Goal: Task Accomplishment & Management: Use online tool/utility

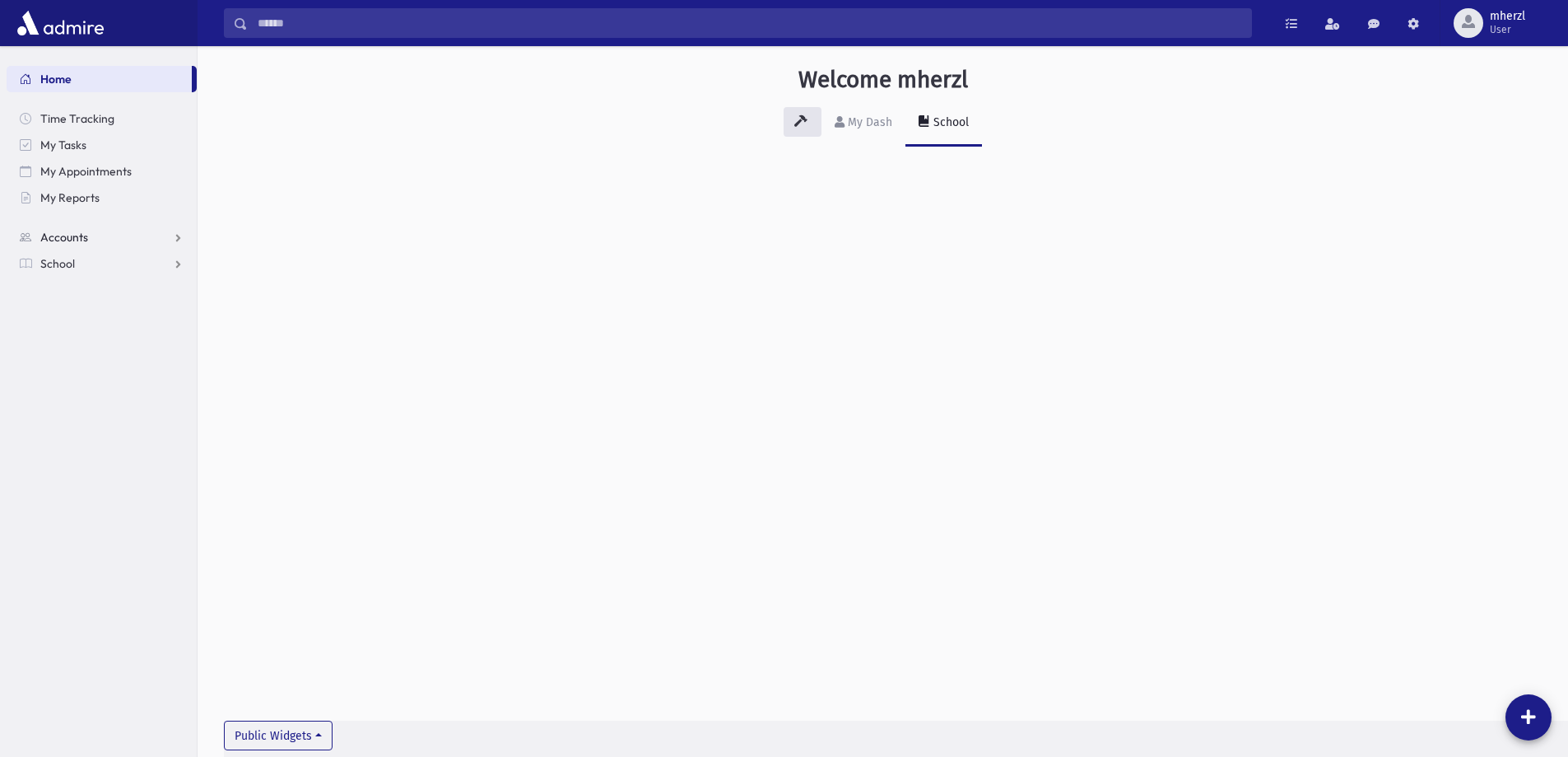
click at [91, 233] on link "Accounts" at bounding box center [102, 237] width 191 height 26
click at [82, 310] on link "School" at bounding box center [102, 316] width 191 height 26
click at [99, 320] on span "Attendance" at bounding box center [79, 316] width 61 height 15
click at [94, 336] on link "Entry" at bounding box center [102, 342] width 191 height 26
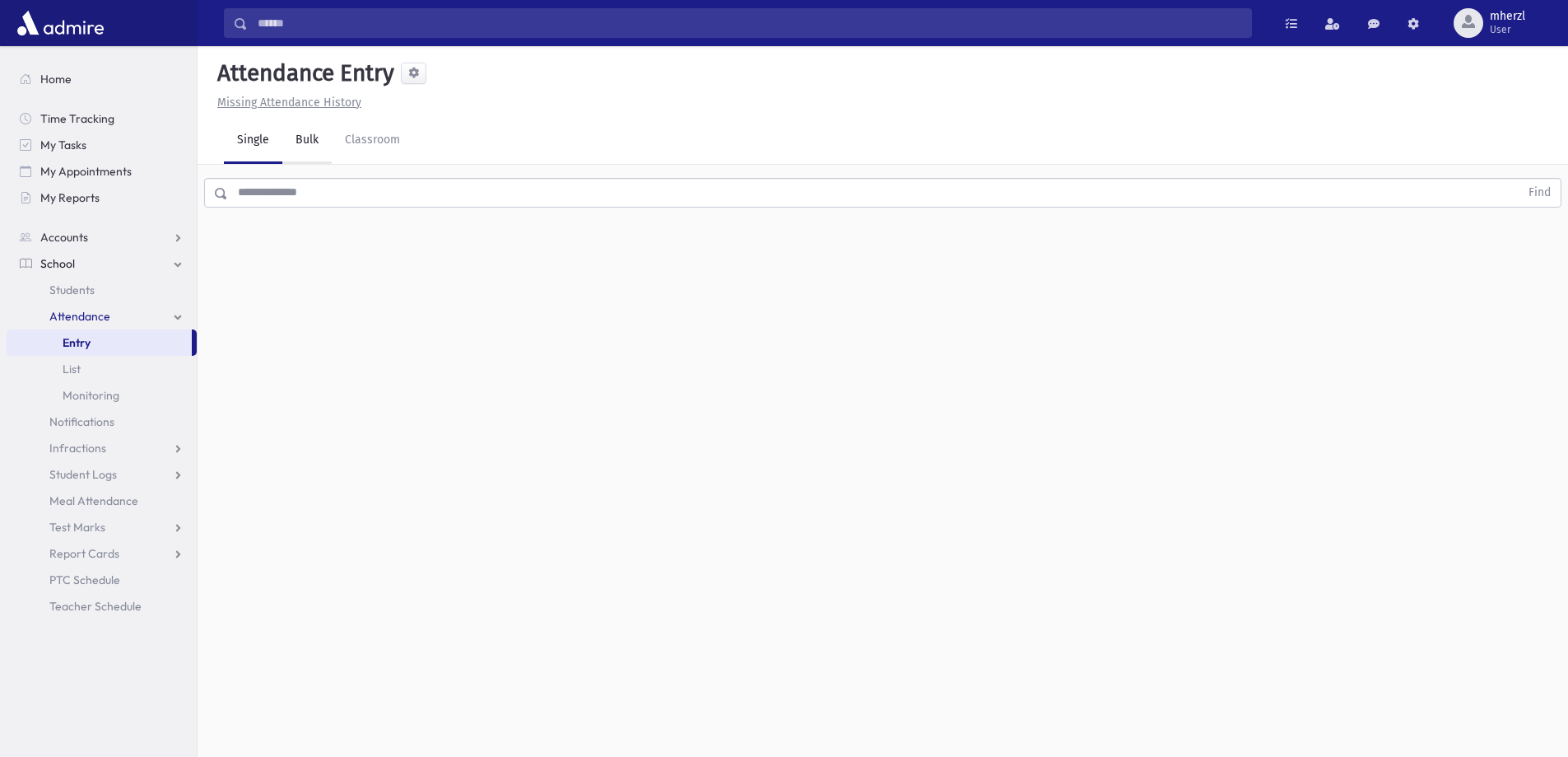
click at [312, 149] on link "Bulk" at bounding box center [307, 141] width 49 height 47
click at [266, 140] on link "Single" at bounding box center [253, 141] width 59 height 47
